Goal: Task Accomplishment & Management: Manage account settings

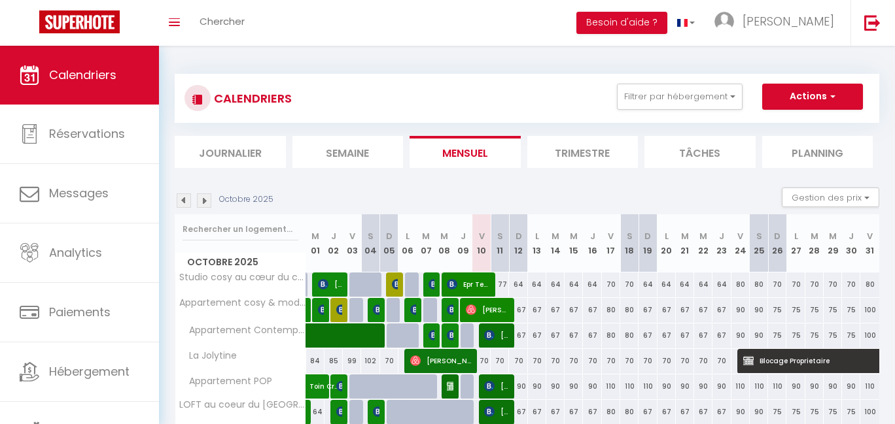
scroll to position [54, 0]
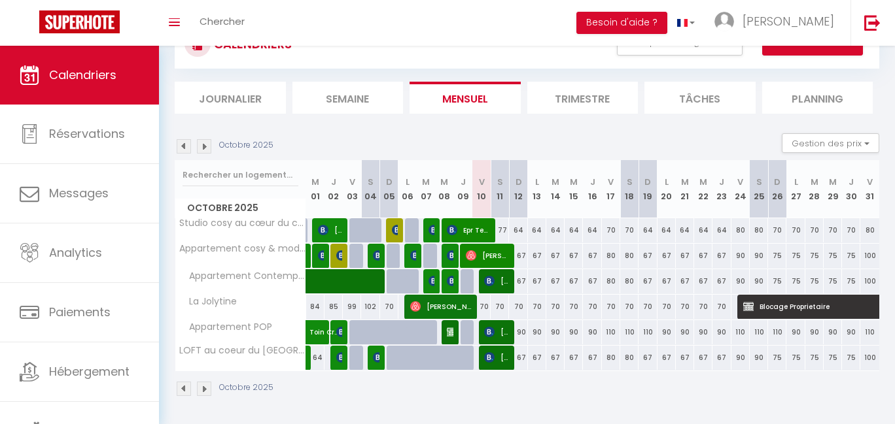
click at [495, 284] on span "[PERSON_NAME]" at bounding box center [496, 281] width 24 height 25
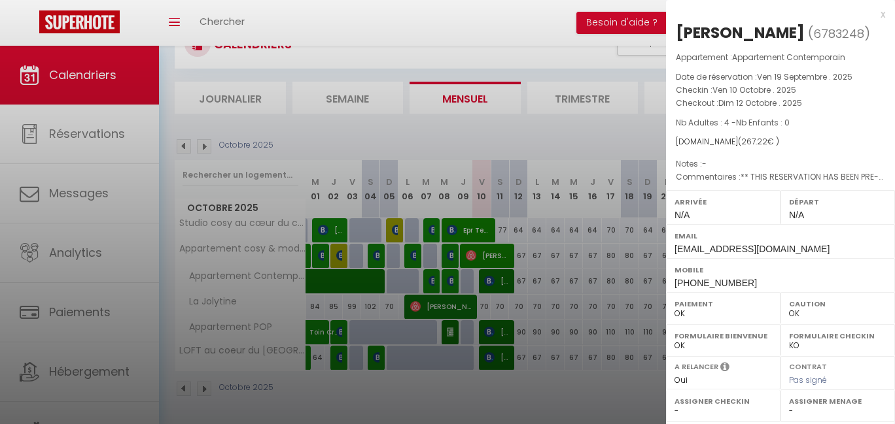
click at [500, 332] on div at bounding box center [447, 212] width 895 height 424
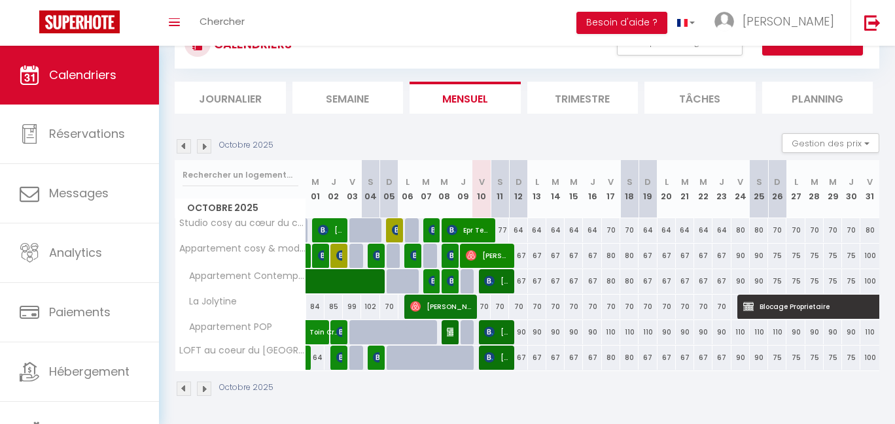
click at [501, 331] on span "[PERSON_NAME]" at bounding box center [496, 332] width 24 height 25
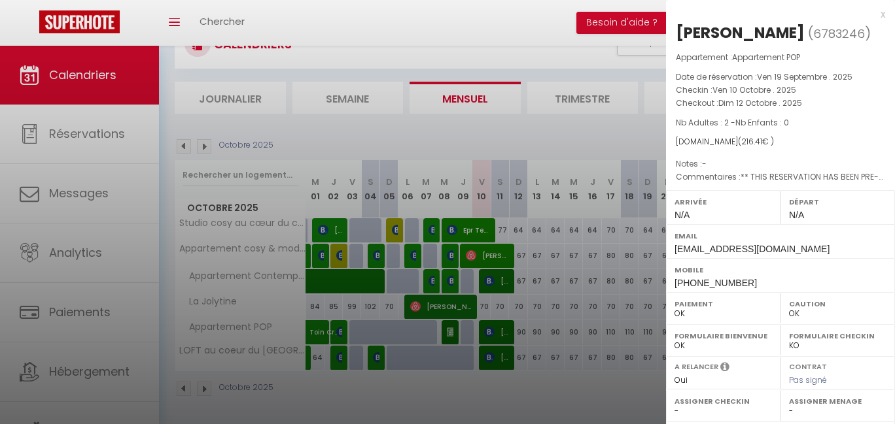
click at [503, 364] on div at bounding box center [447, 212] width 895 height 424
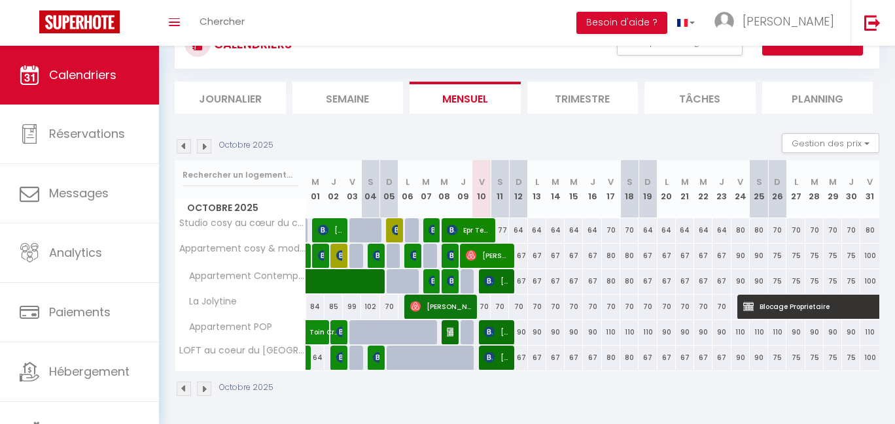
click at [503, 364] on span "[PERSON_NAME]" at bounding box center [496, 357] width 24 height 25
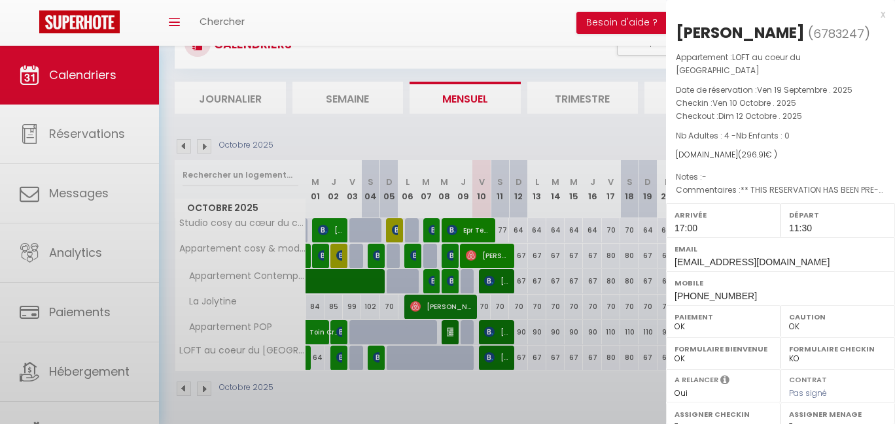
select select "1"
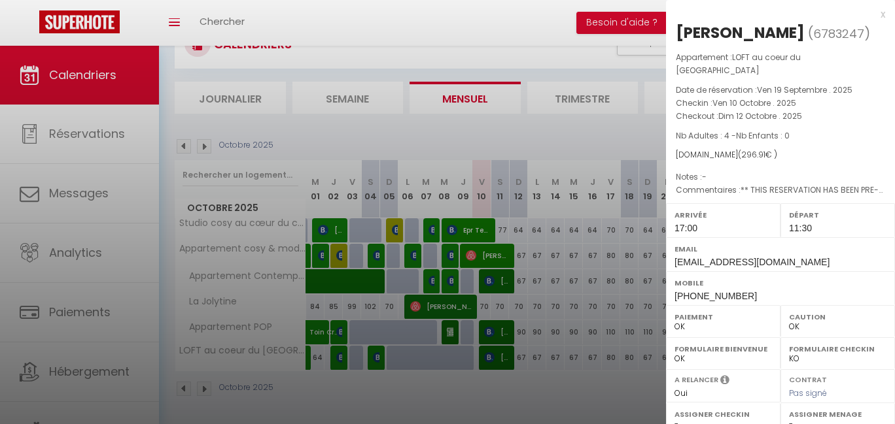
click at [547, 392] on div at bounding box center [447, 212] width 895 height 424
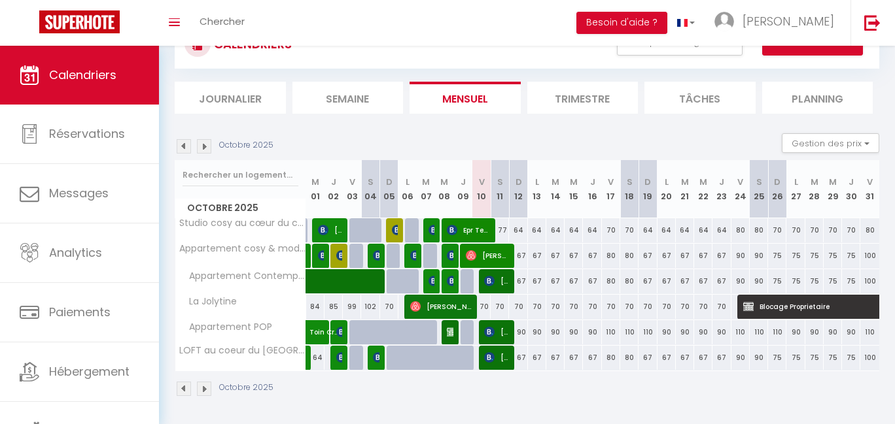
click at [487, 329] on img at bounding box center [489, 332] width 10 height 10
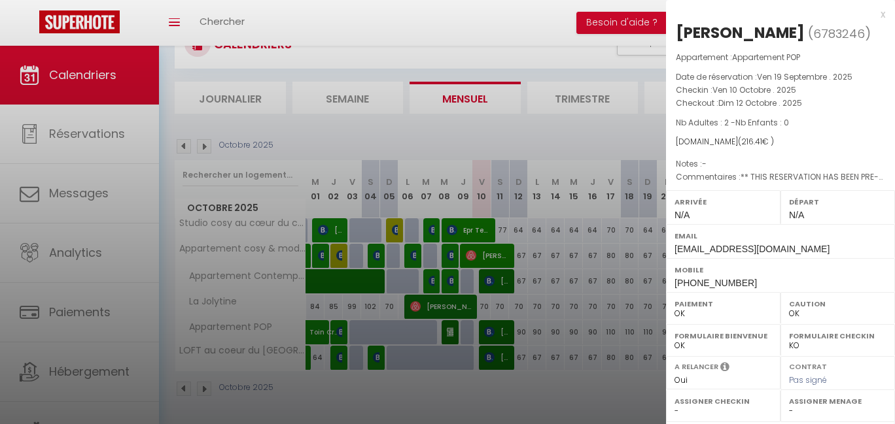
click at [515, 138] on div at bounding box center [447, 212] width 895 height 424
checkbox input "false"
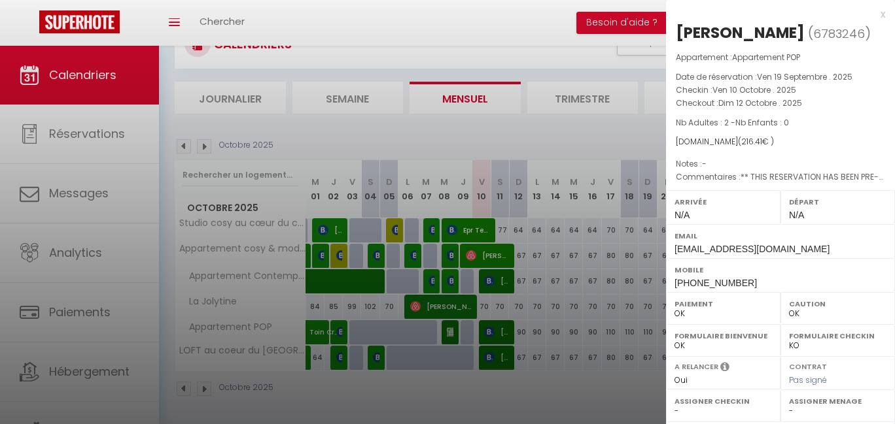
checkbox input "false"
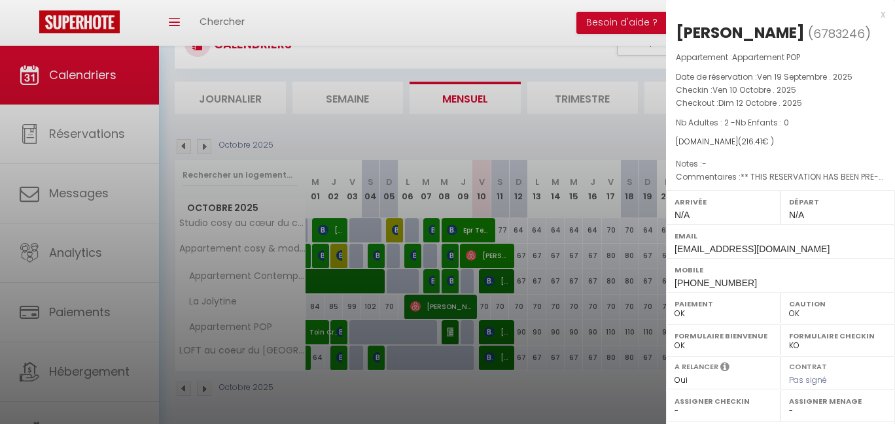
checkbox input "false"
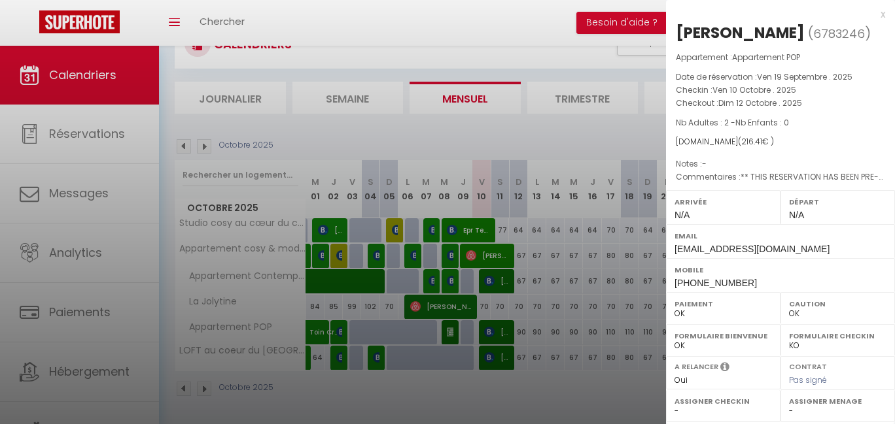
checkbox input "false"
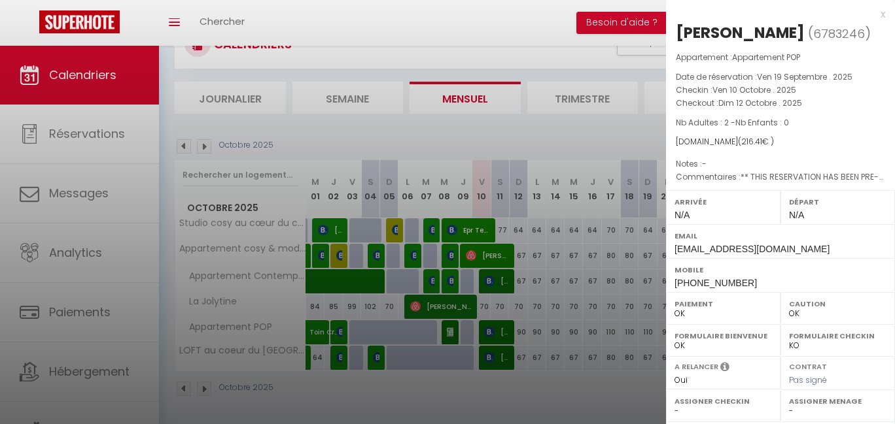
checkbox input "false"
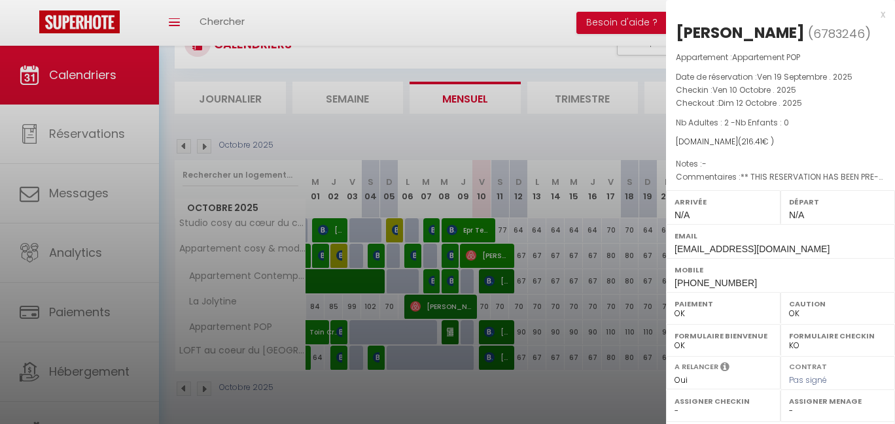
checkbox input "false"
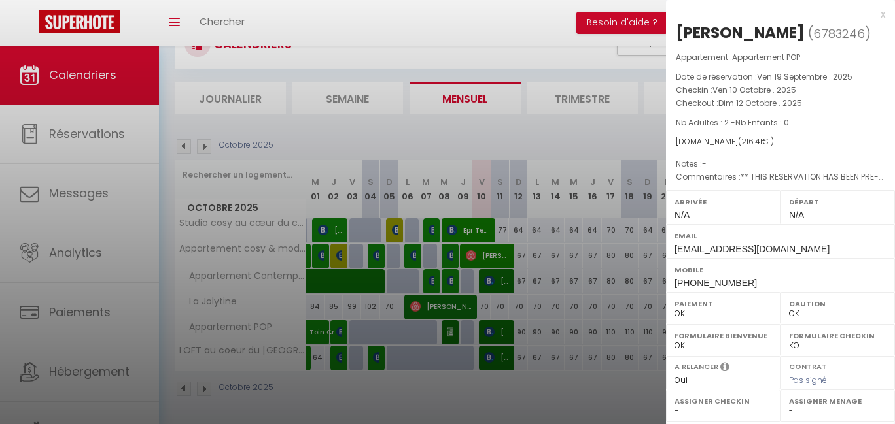
checkbox input "false"
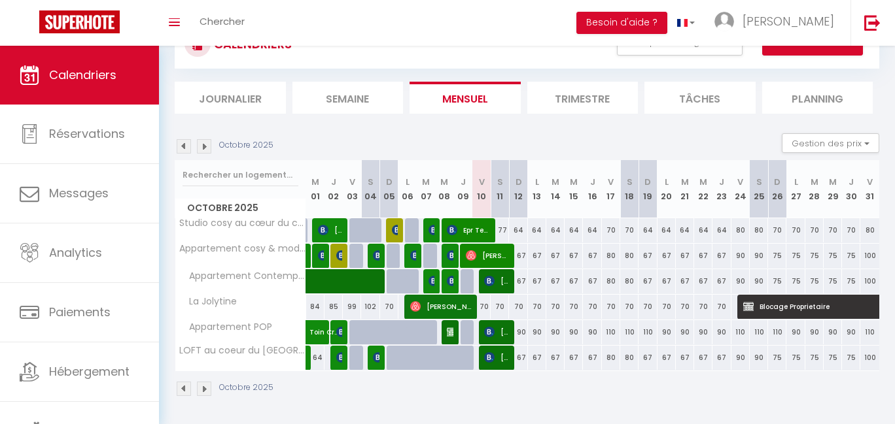
scroll to position [0, 0]
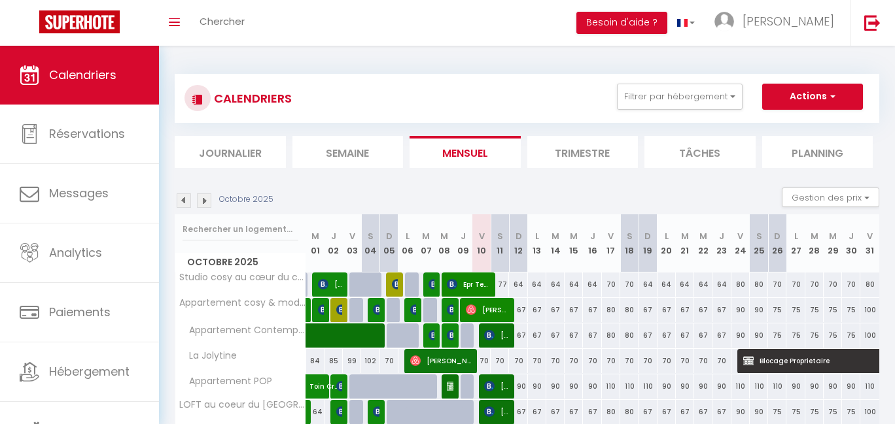
click at [706, 100] on button "Filtrer par hébergement" at bounding box center [680, 97] width 126 height 26
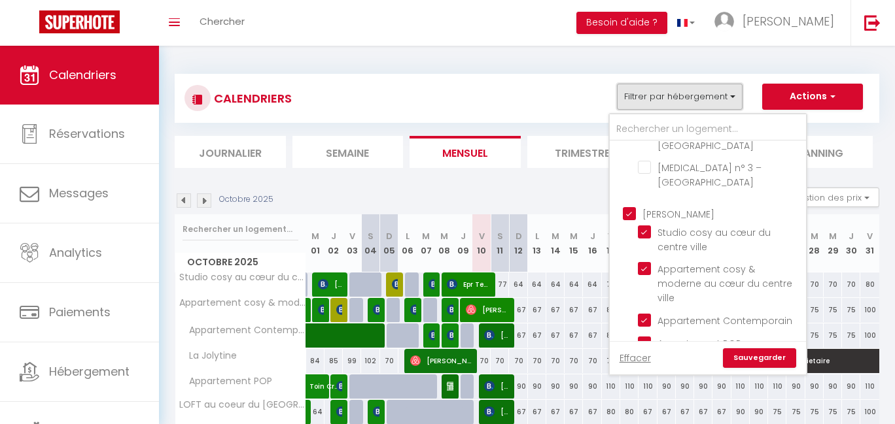
scroll to position [719, 0]
click at [638, 217] on input "[PERSON_NAME]" at bounding box center [721, 210] width 196 height 13
checkbox input "false"
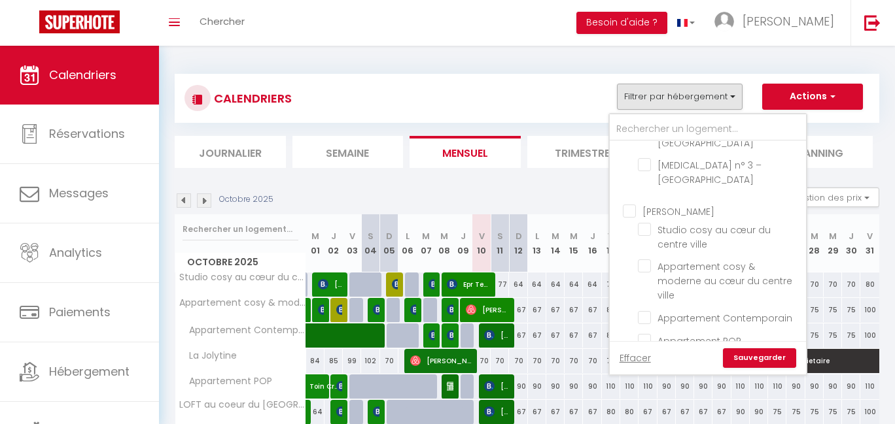
checkbox input "false"
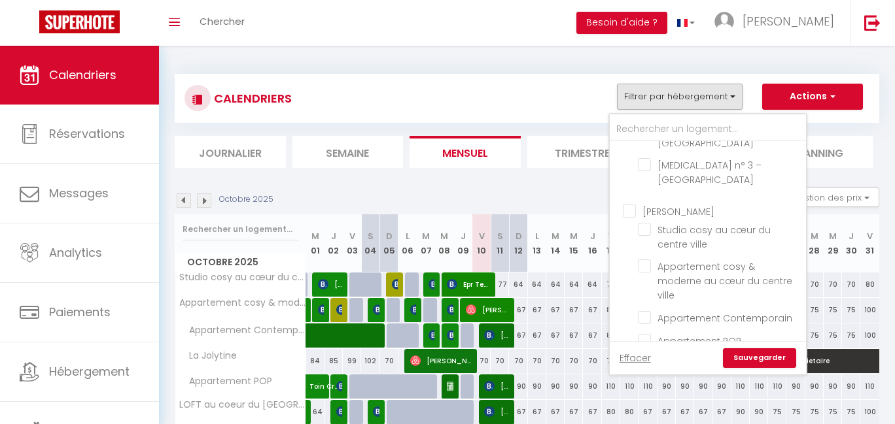
checkbox input "false"
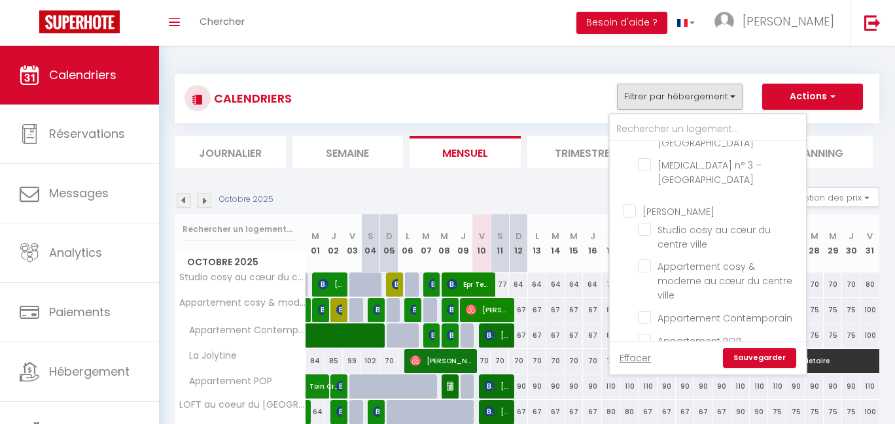
checkbox input "false"
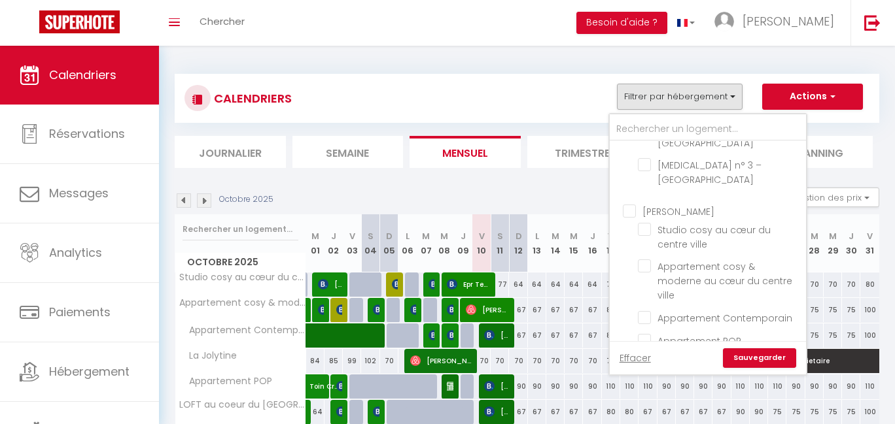
checkbox input "false"
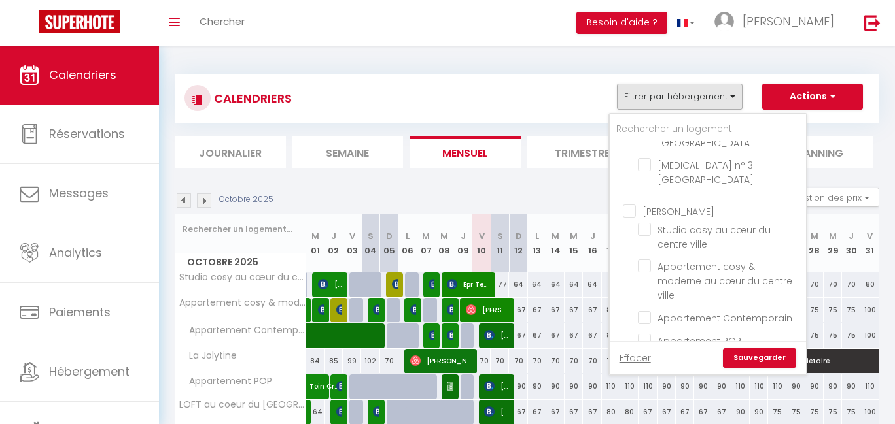
checkbox input "false"
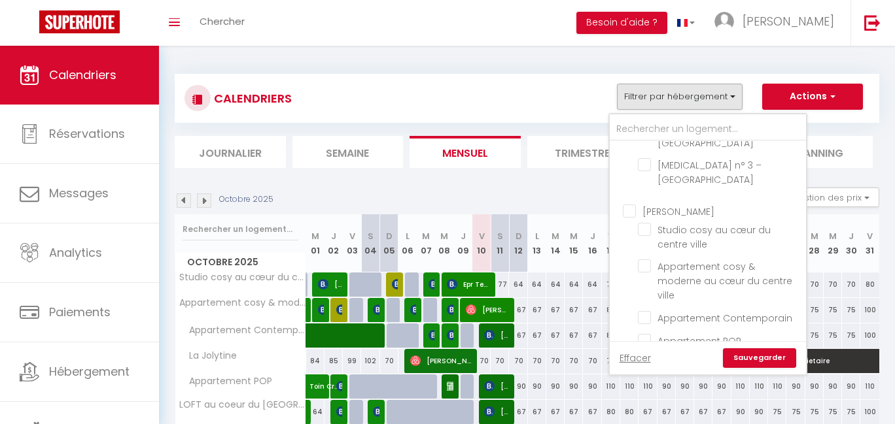
checkbox input "false"
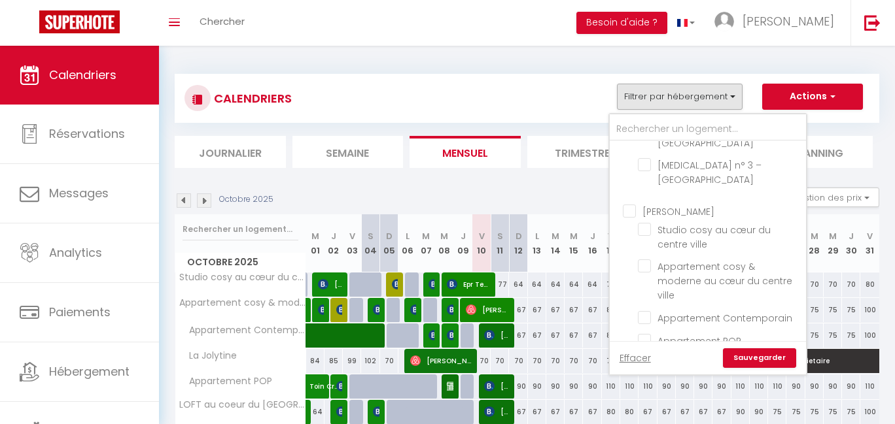
checkbox input "false"
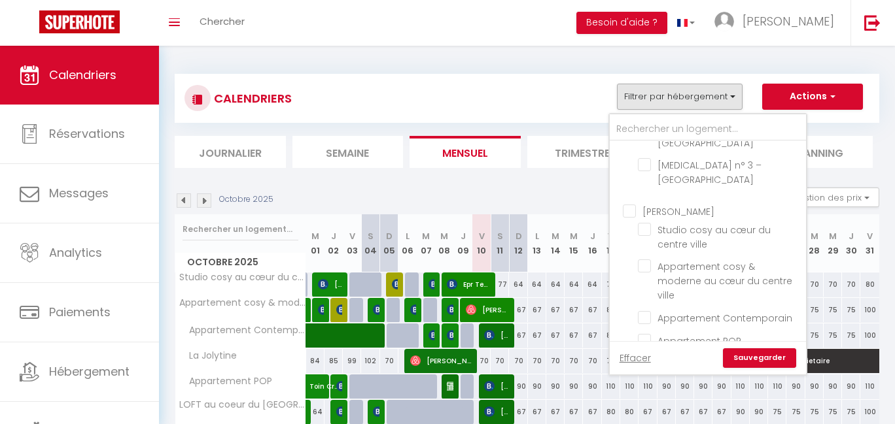
checkbox input "false"
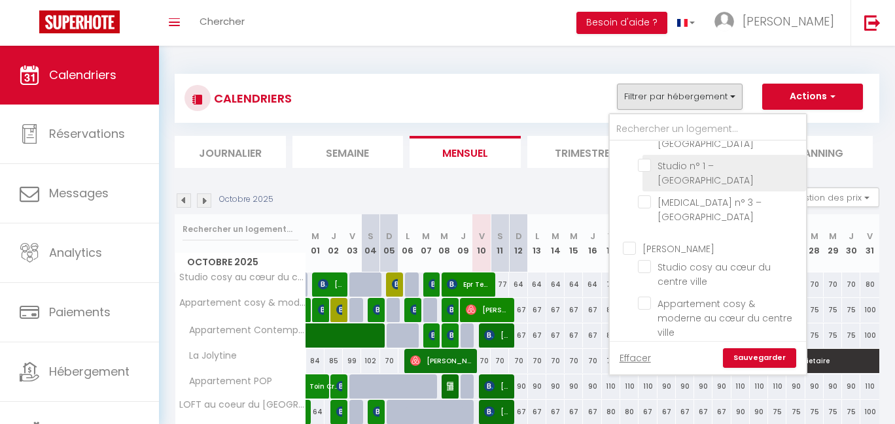
scroll to position [237, 0]
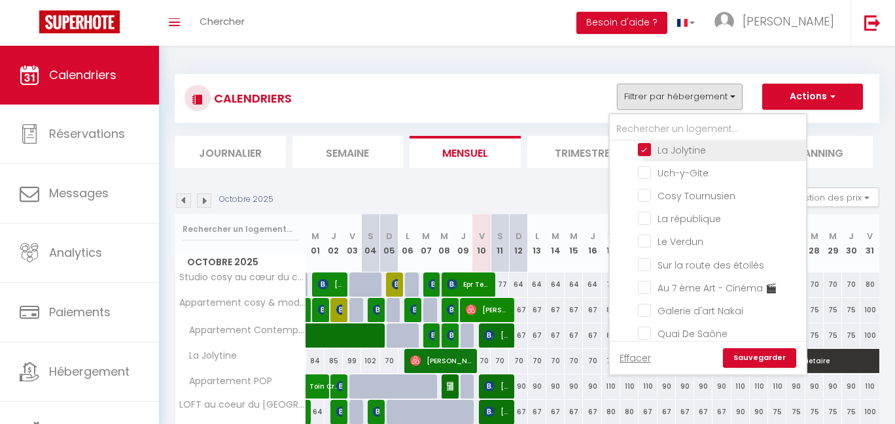
click at [672, 156] on input "La Jolytine" at bounding box center [719, 149] width 163 height 13
checkbox input "false"
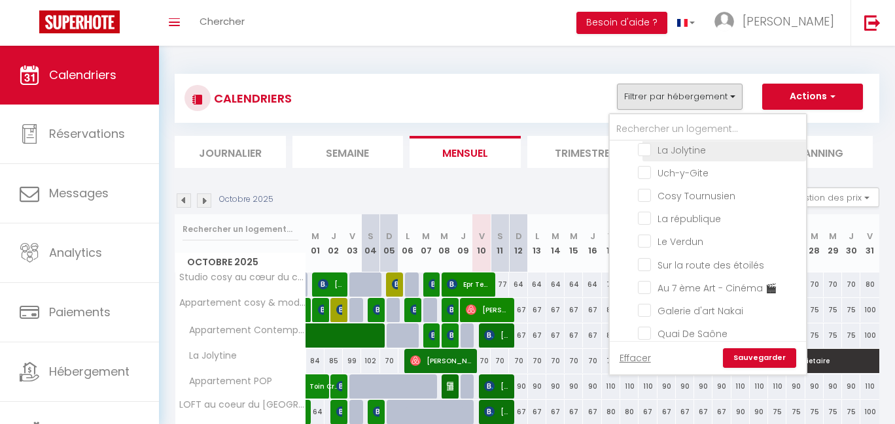
checkbox input "false"
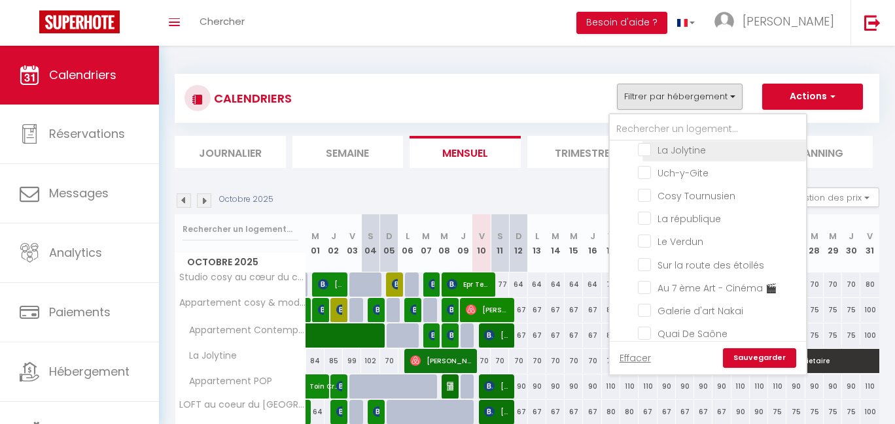
checkbox input "false"
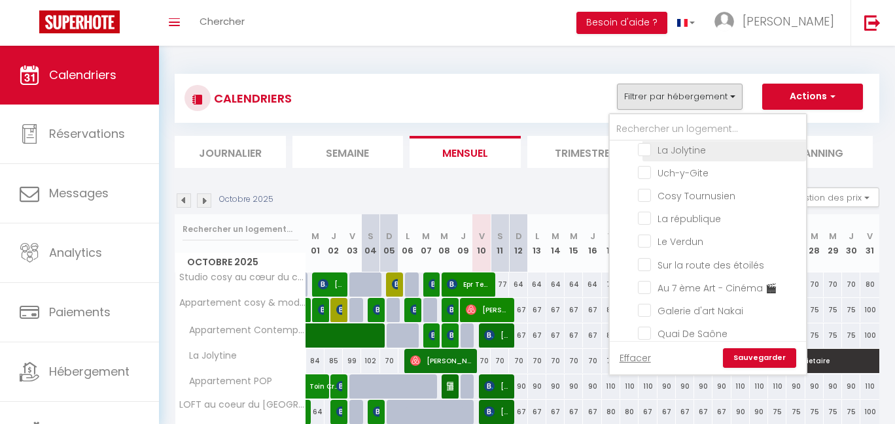
checkbox input "false"
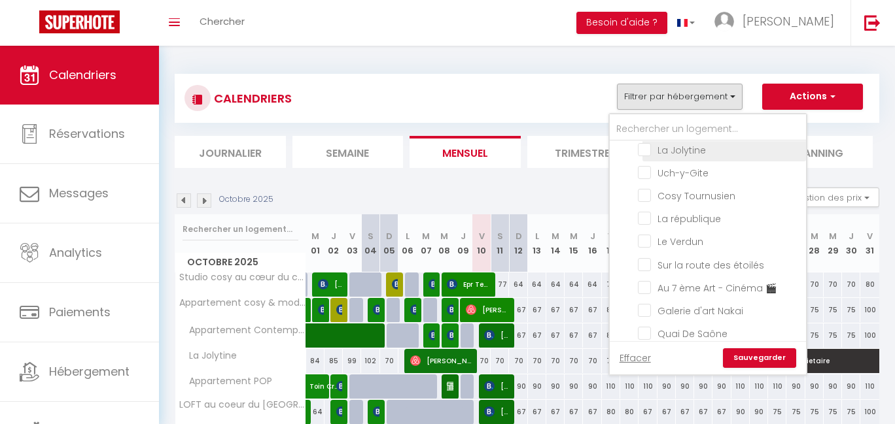
checkbox input "false"
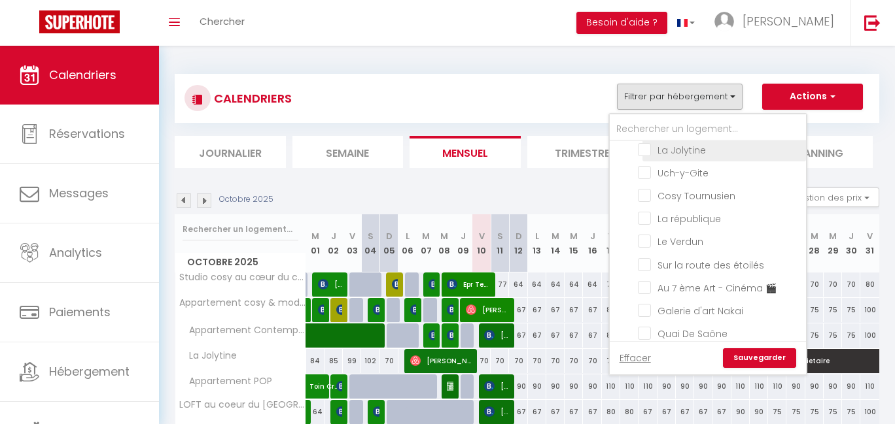
checkbox input "false"
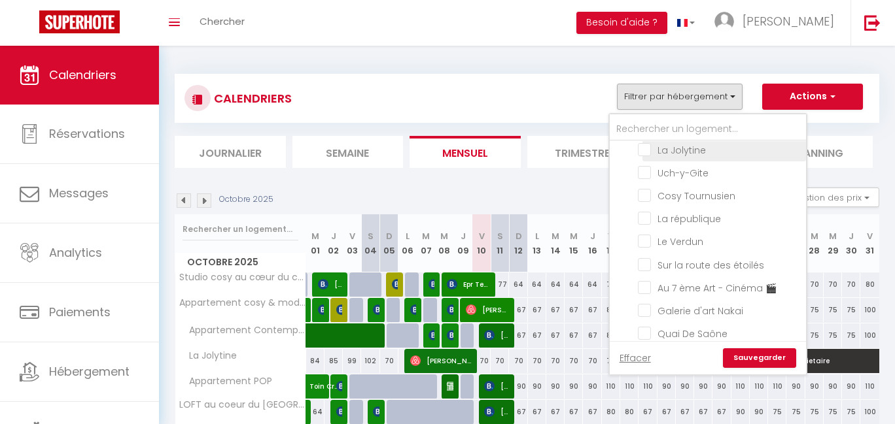
checkbox input "false"
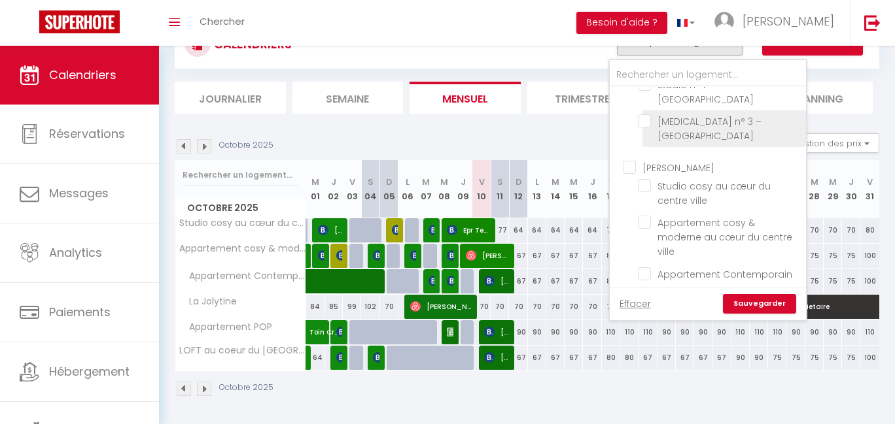
scroll to position [683, 0]
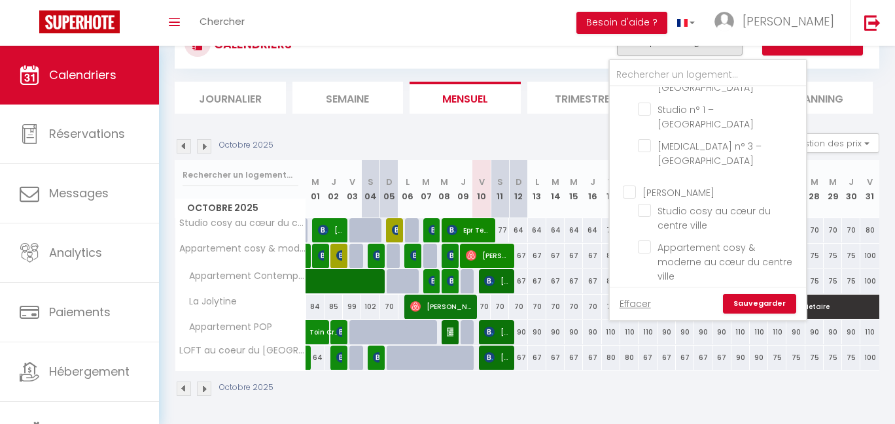
click at [627, 60] on input "Prissé" at bounding box center [721, 53] width 196 height 13
checkbox input "true"
checkbox input "false"
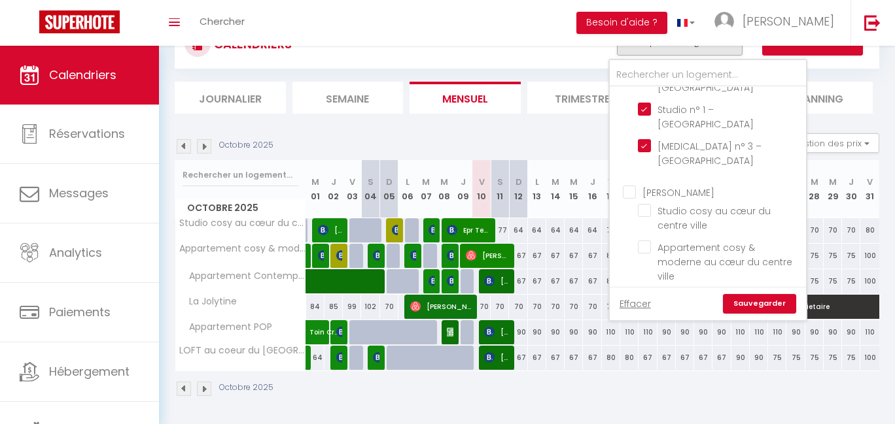
checkbox input "false"
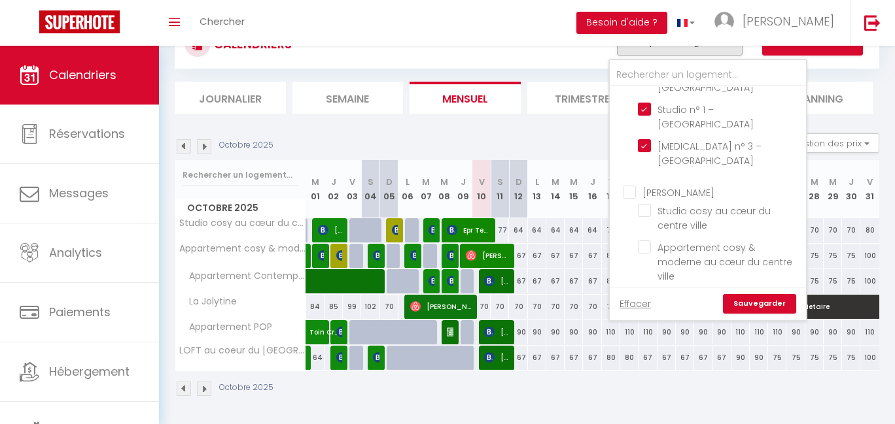
checkbox input "false"
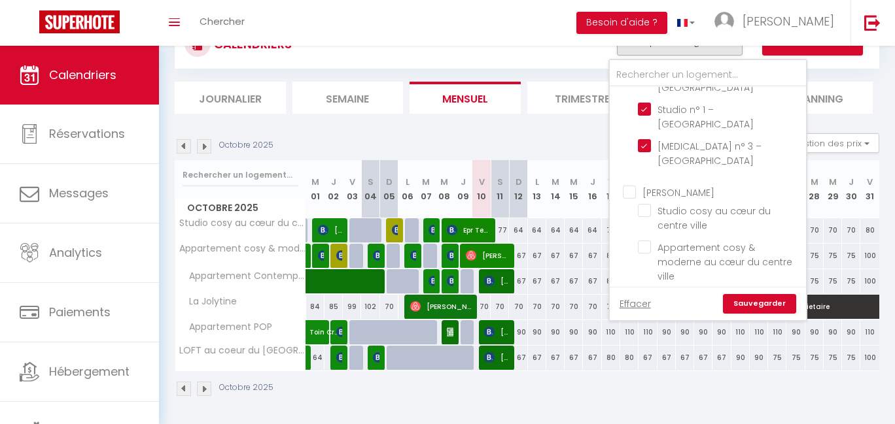
checkbox input "false"
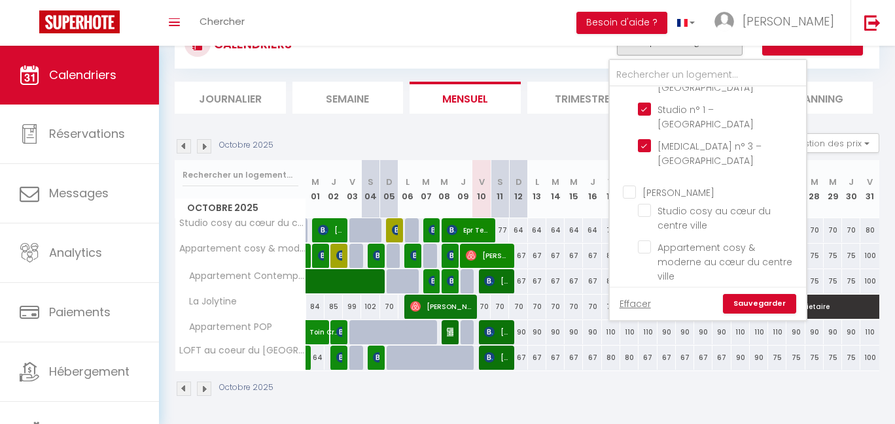
checkbox input "false"
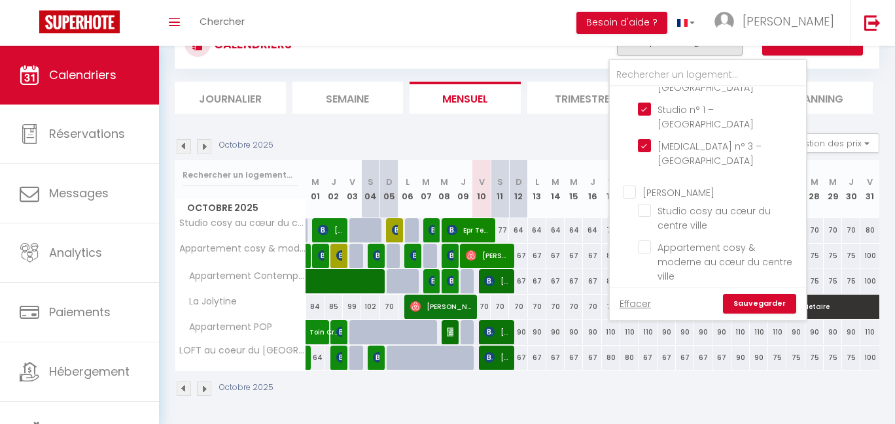
checkbox input "true"
checkbox input "false"
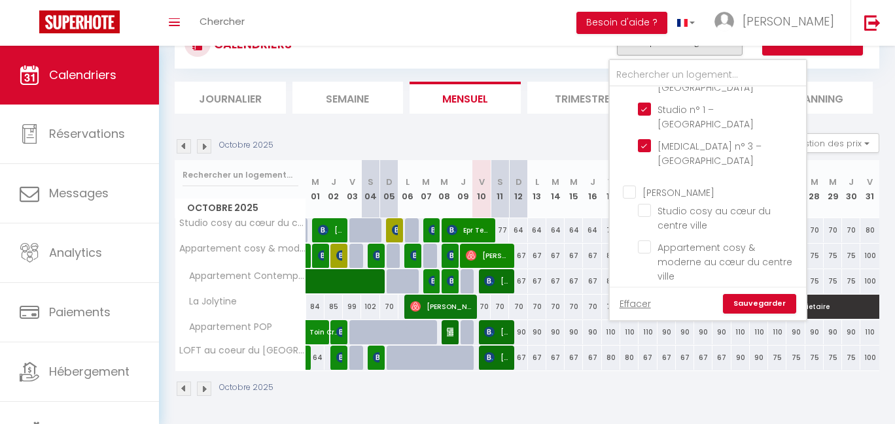
checkbox input "false"
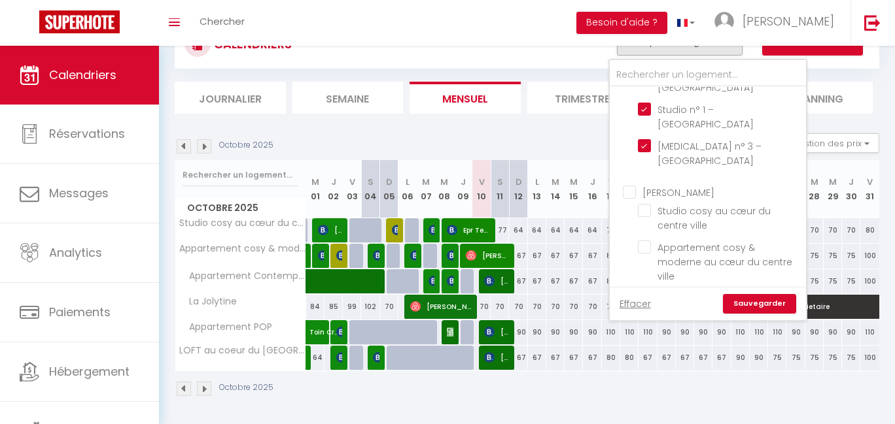
click at [746, 299] on link "Sauvegarder" at bounding box center [759, 304] width 73 height 20
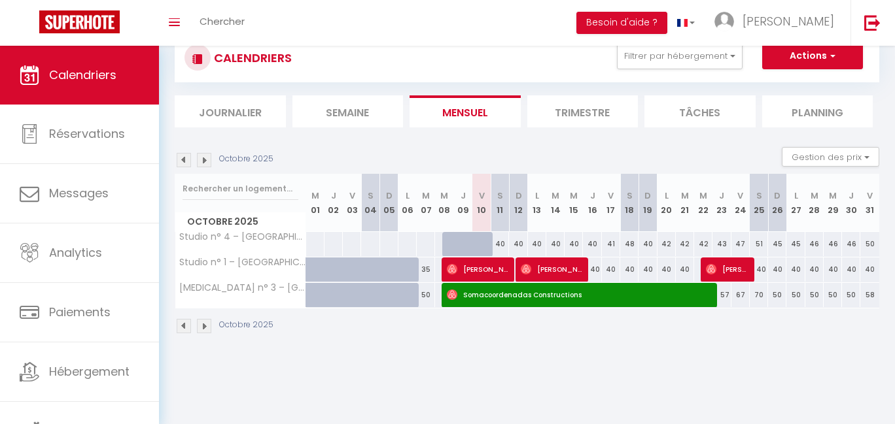
scroll to position [0, 0]
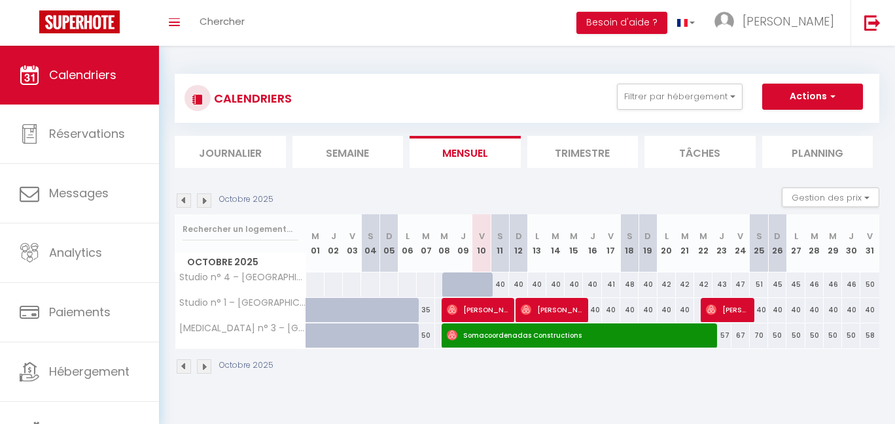
click at [472, 309] on span "[PERSON_NAME]" at bounding box center [477, 310] width 61 height 25
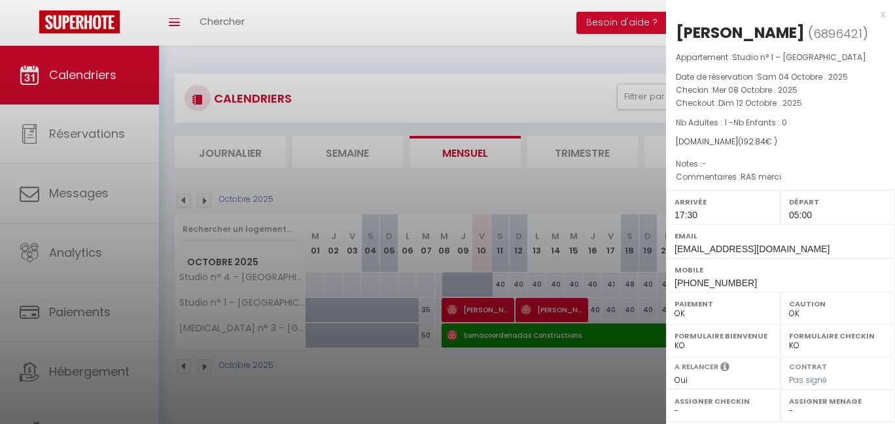
click at [490, 368] on div at bounding box center [447, 212] width 895 height 424
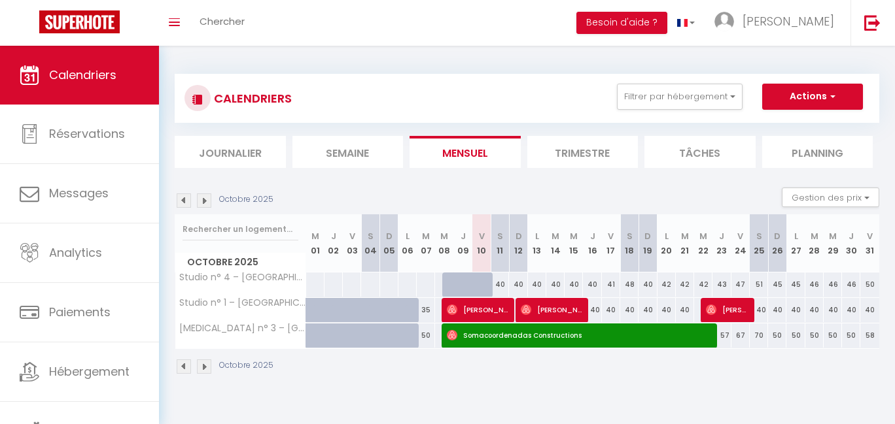
click at [499, 333] on span "Somacoordenadas Constructions" at bounding box center [578, 335] width 262 height 25
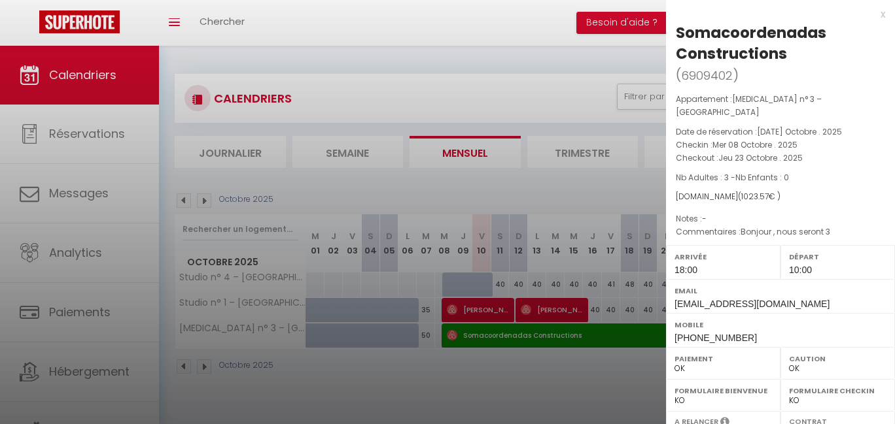
drag, startPoint x: 725, startPoint y: 184, endPoint x: 762, endPoint y: 185, distance: 37.3
click at [762, 191] on span "( 1023.57 € )" at bounding box center [759, 196] width 43 height 11
click at [462, 303] on div at bounding box center [447, 212] width 895 height 424
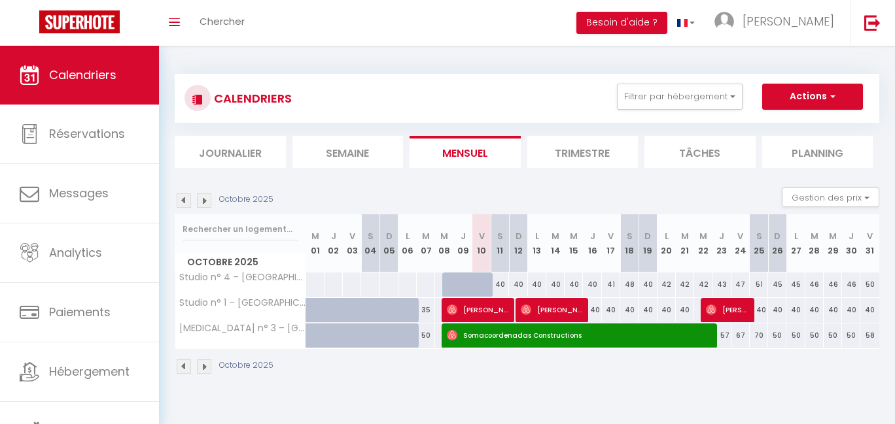
click at [464, 305] on span "[PERSON_NAME]" at bounding box center [477, 310] width 61 height 25
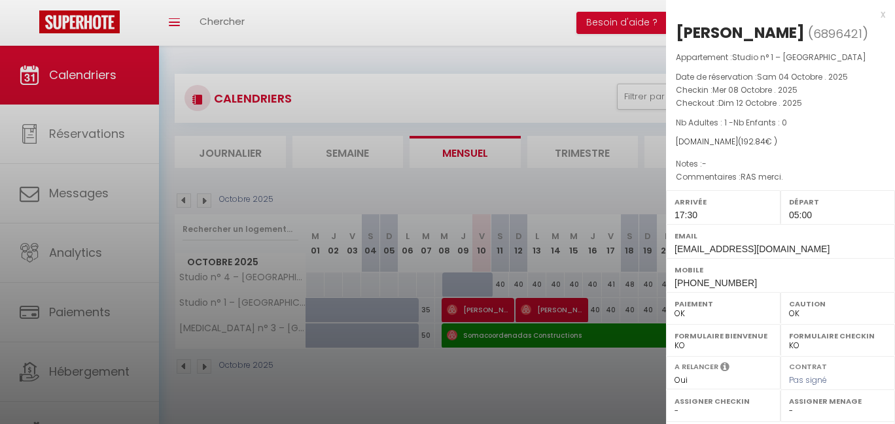
drag, startPoint x: 729, startPoint y: 155, endPoint x: 783, endPoint y: 155, distance: 54.3
click at [783, 148] on div "[DOMAIN_NAME] ( 192.84 € )" at bounding box center [779, 142] width 209 height 12
click at [545, 303] on div at bounding box center [447, 212] width 895 height 424
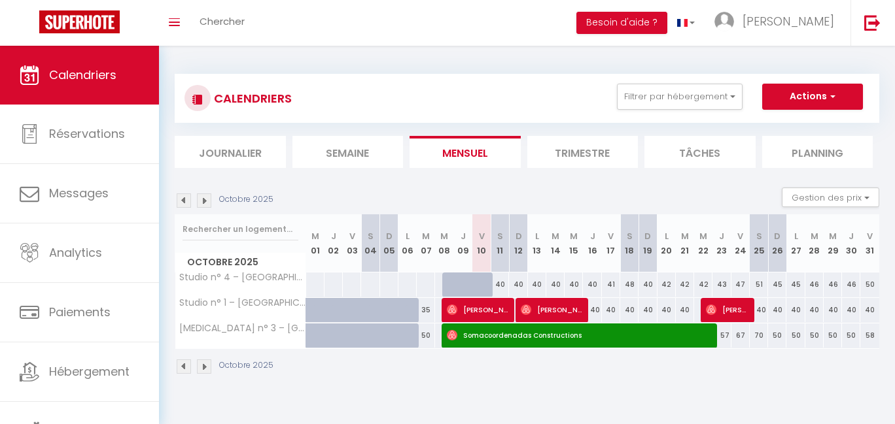
click at [545, 303] on span "[PERSON_NAME]" at bounding box center [551, 310] width 61 height 25
select select "0"
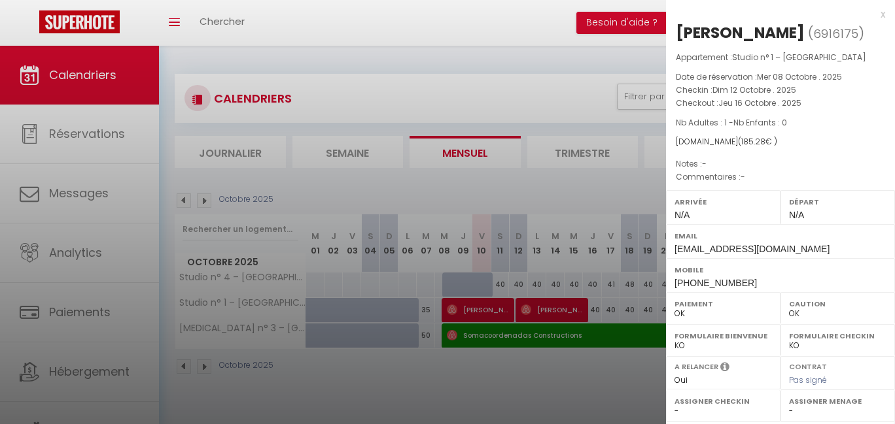
drag, startPoint x: 726, startPoint y: 173, endPoint x: 761, endPoint y: 173, distance: 34.7
click at [761, 147] on span "( 185.28 € )" at bounding box center [757, 141] width 39 height 11
click at [611, 181] on div at bounding box center [447, 212] width 895 height 424
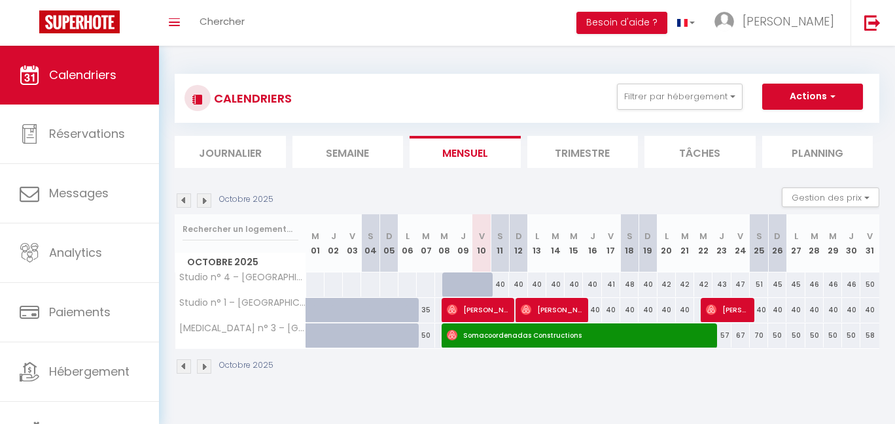
click at [713, 320] on span "[PERSON_NAME]" at bounding box center [727, 310] width 43 height 25
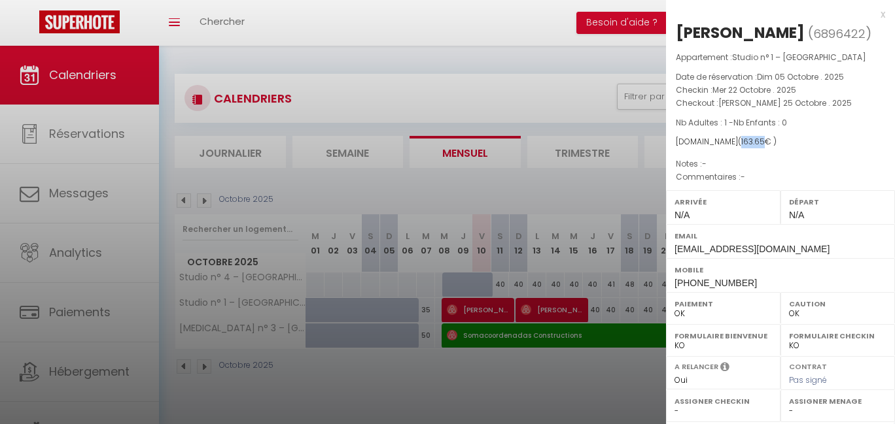
drag, startPoint x: 726, startPoint y: 177, endPoint x: 751, endPoint y: 176, distance: 24.9
click at [752, 147] on span "( 163.65 € )" at bounding box center [757, 141] width 39 height 11
click at [545, 180] on div at bounding box center [447, 212] width 895 height 424
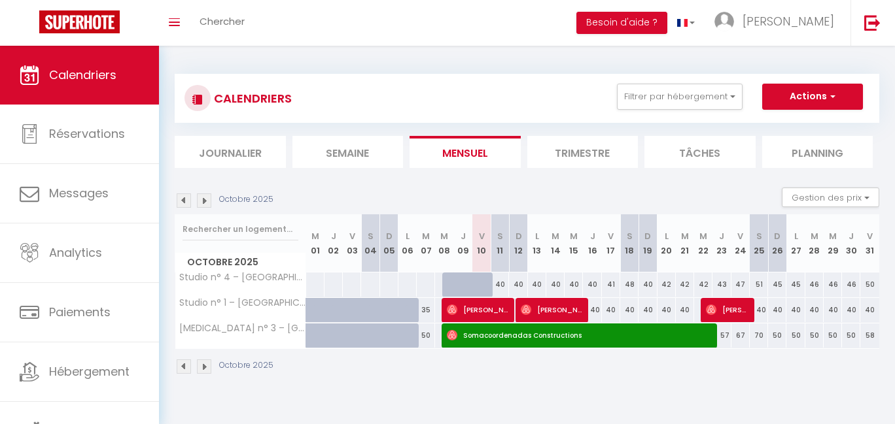
click at [679, 203] on div "Octobre 2025 Gestion des prix Nb Nuits minimum Règles Disponibilité" at bounding box center [527, 201] width 704 height 27
